Goal: Information Seeking & Learning: Find specific fact

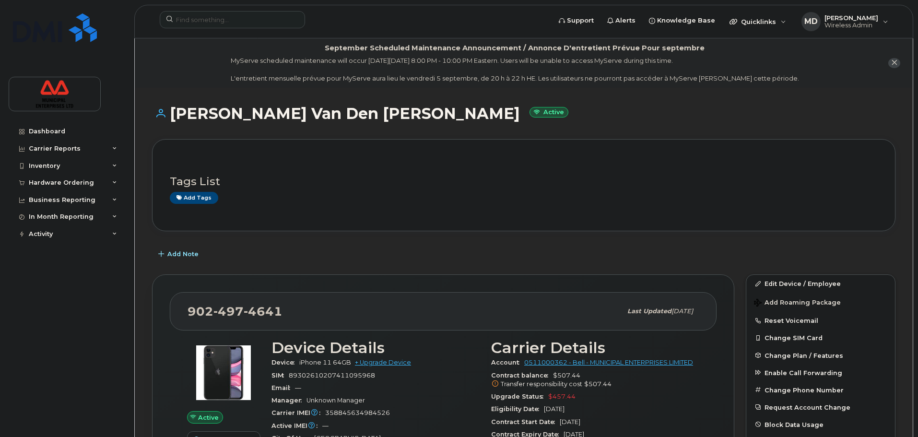
click at [329, 230] on div "Tags List Add tags" at bounding box center [523, 185] width 743 height 92
click at [236, 15] on input at bounding box center [232, 19] width 145 height 17
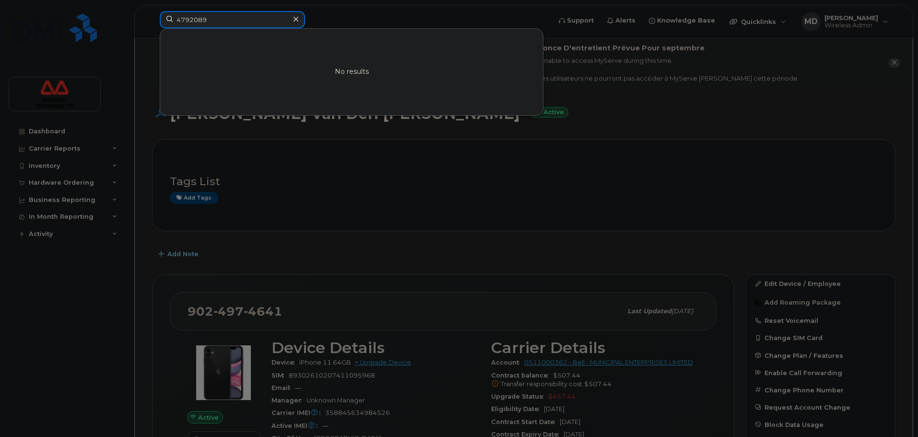
click at [188, 17] on input "4792089" at bounding box center [232, 19] width 145 height 17
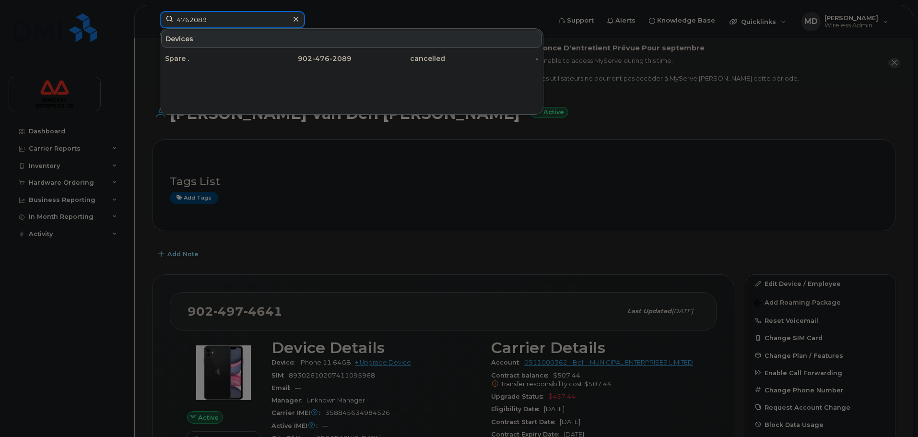
drag, startPoint x: 217, startPoint y: 23, endPoint x: -62, endPoint y: 49, distance: 280.8
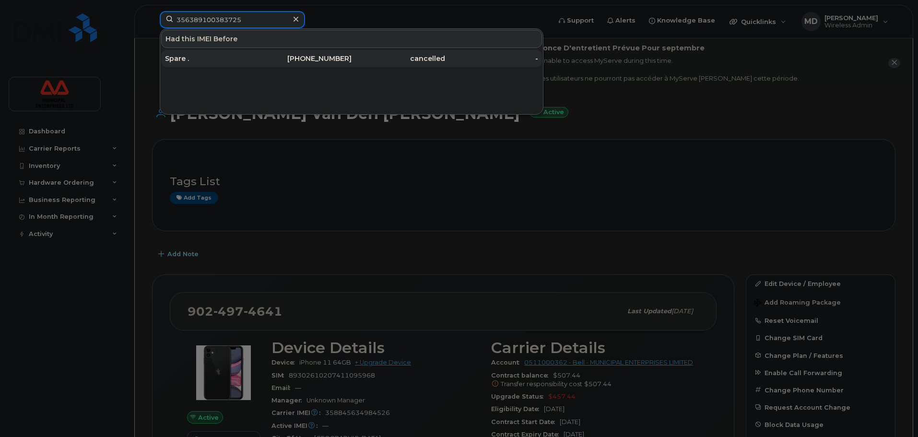
type input "356389100383725"
click at [287, 58] on div "902-476-2089" at bounding box center [304, 59] width 93 height 10
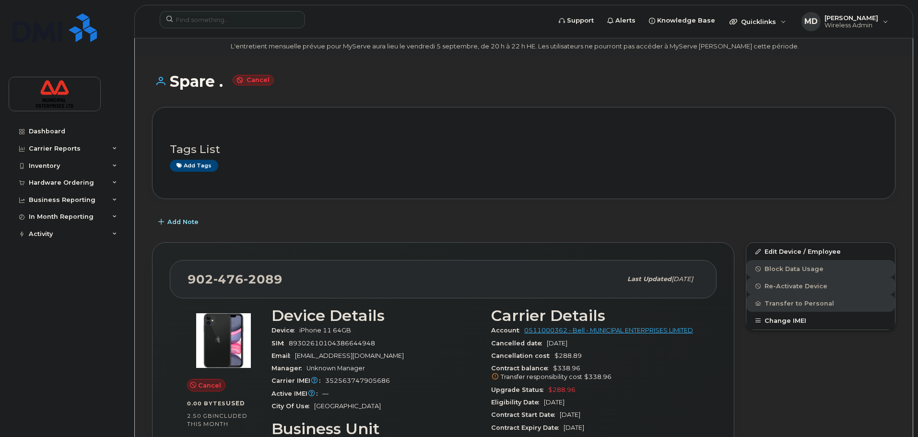
scroll to position [48, 0]
